Goal: Task Accomplishment & Management: Manage account settings

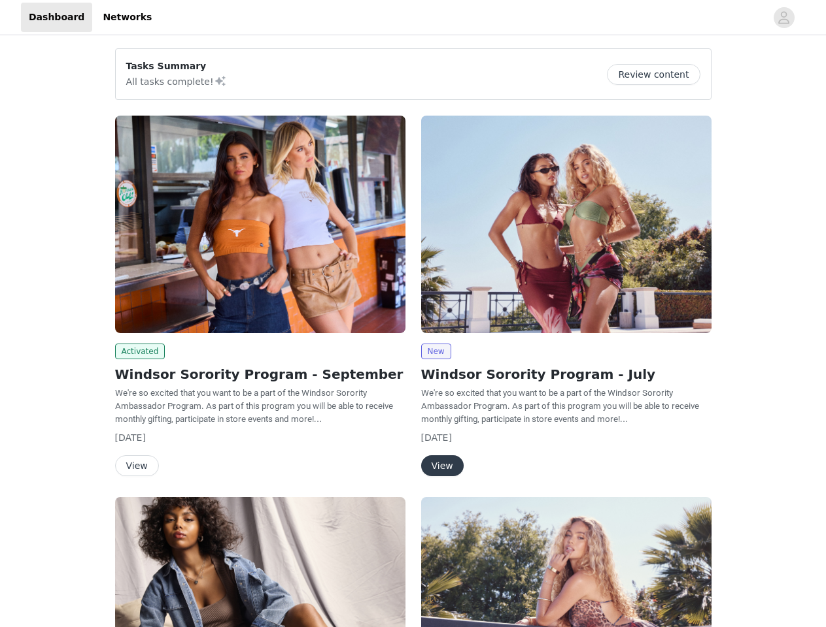
click at [413, 314] on div "New Windsor Sorority Program - July We're so excited that you want to be a part…" at bounding box center [566, 299] width 306 height 382
click at [412, 18] on div at bounding box center [462, 17] width 606 height 29
click at [784, 18] on icon "avatar" at bounding box center [783, 17] width 12 height 21
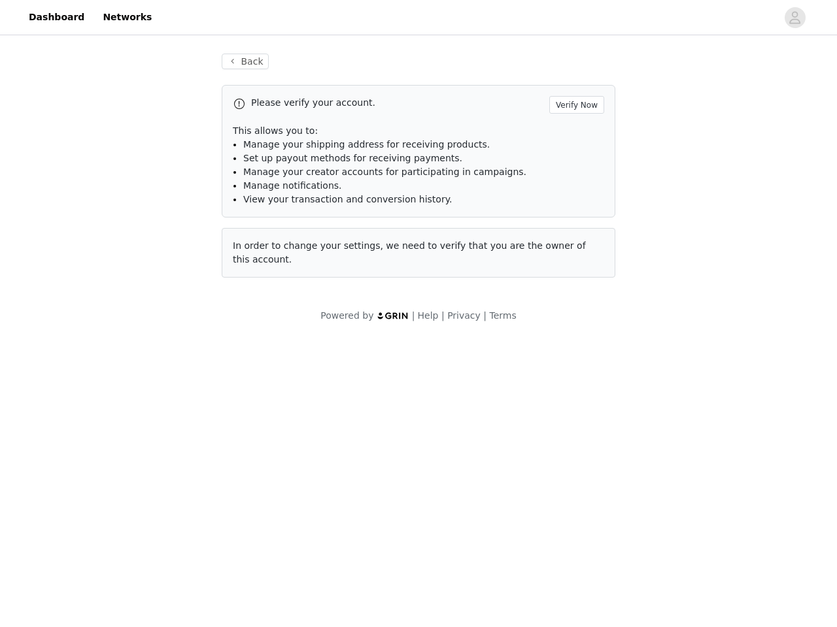
click at [658, 75] on div "Back Please verify your account. Verify Now This allows you to: Manage your shi…" at bounding box center [418, 188] width 837 height 301
click at [260, 224] on div "Please verify your account. Verify Now This allows you to: Manage your shipping…" at bounding box center [418, 181] width 393 height 193
click at [138, 352] on body "Dashboard Networks Back Please verify your account. Verify Now This allows you …" at bounding box center [418, 313] width 837 height 627
click at [136, 466] on body "Dashboard Networks Back Please verify your account. Verify Now This allows you …" at bounding box center [418, 313] width 837 height 627
click at [566, 224] on div "Please verify your account. Verify Now This allows you to: Manage your shipping…" at bounding box center [418, 181] width 393 height 193
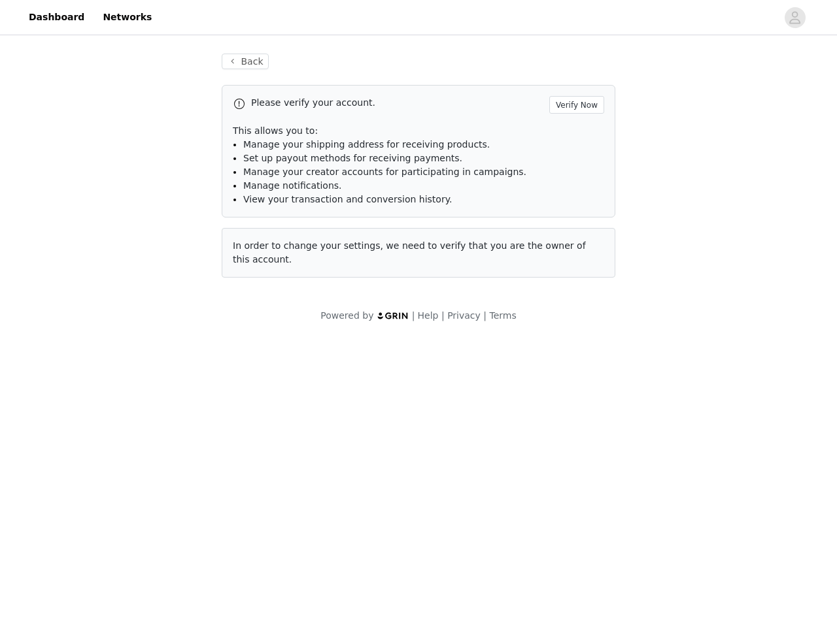
click at [435, 352] on body "Dashboard Networks Back Please verify your account. Verify Now This allows you …" at bounding box center [418, 313] width 837 height 627
click at [441, 466] on body "Dashboard Networks Back Please verify your account. Verify Now This allows you …" at bounding box center [418, 313] width 837 height 627
